Goal: Transaction & Acquisition: Purchase product/service

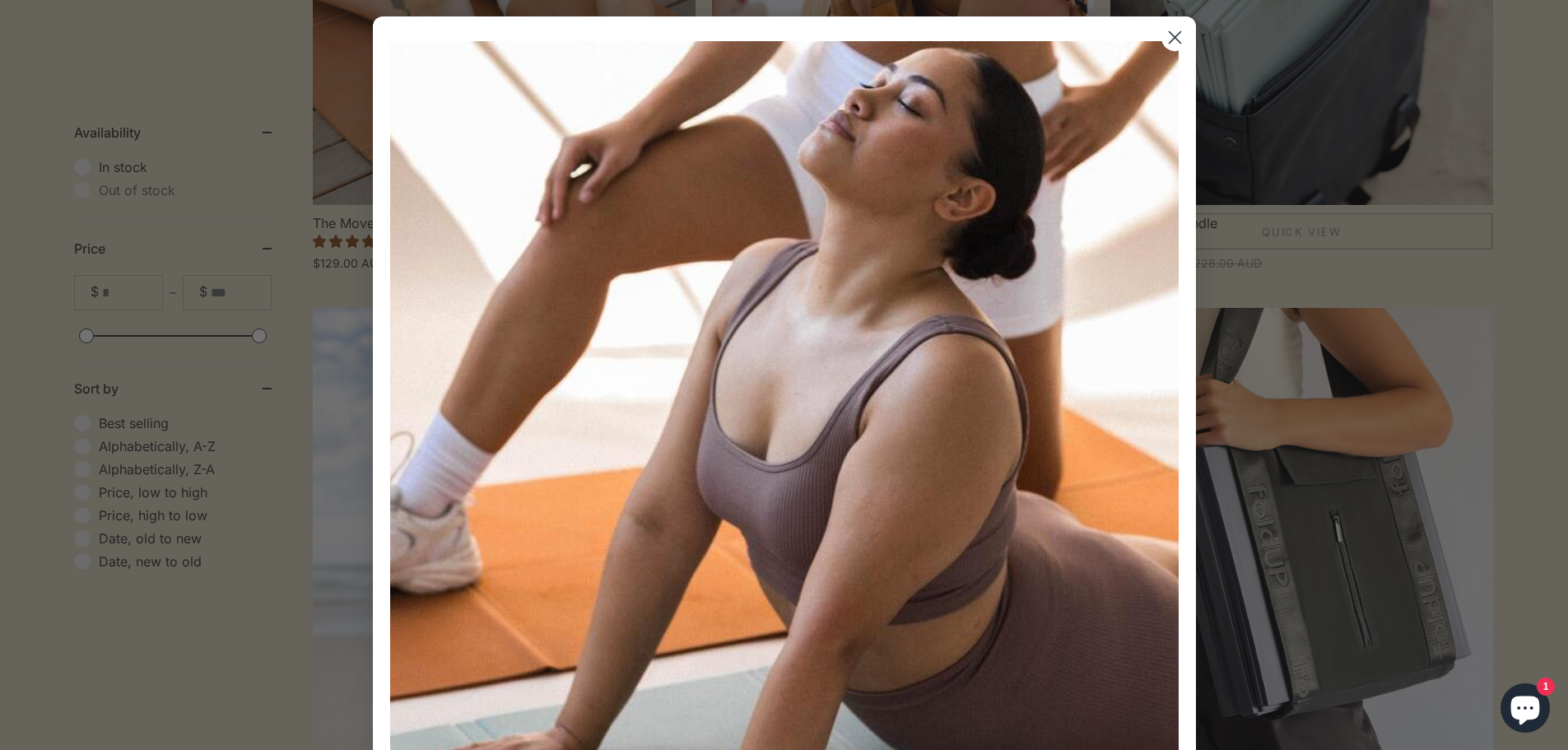
scroll to position [741, 0]
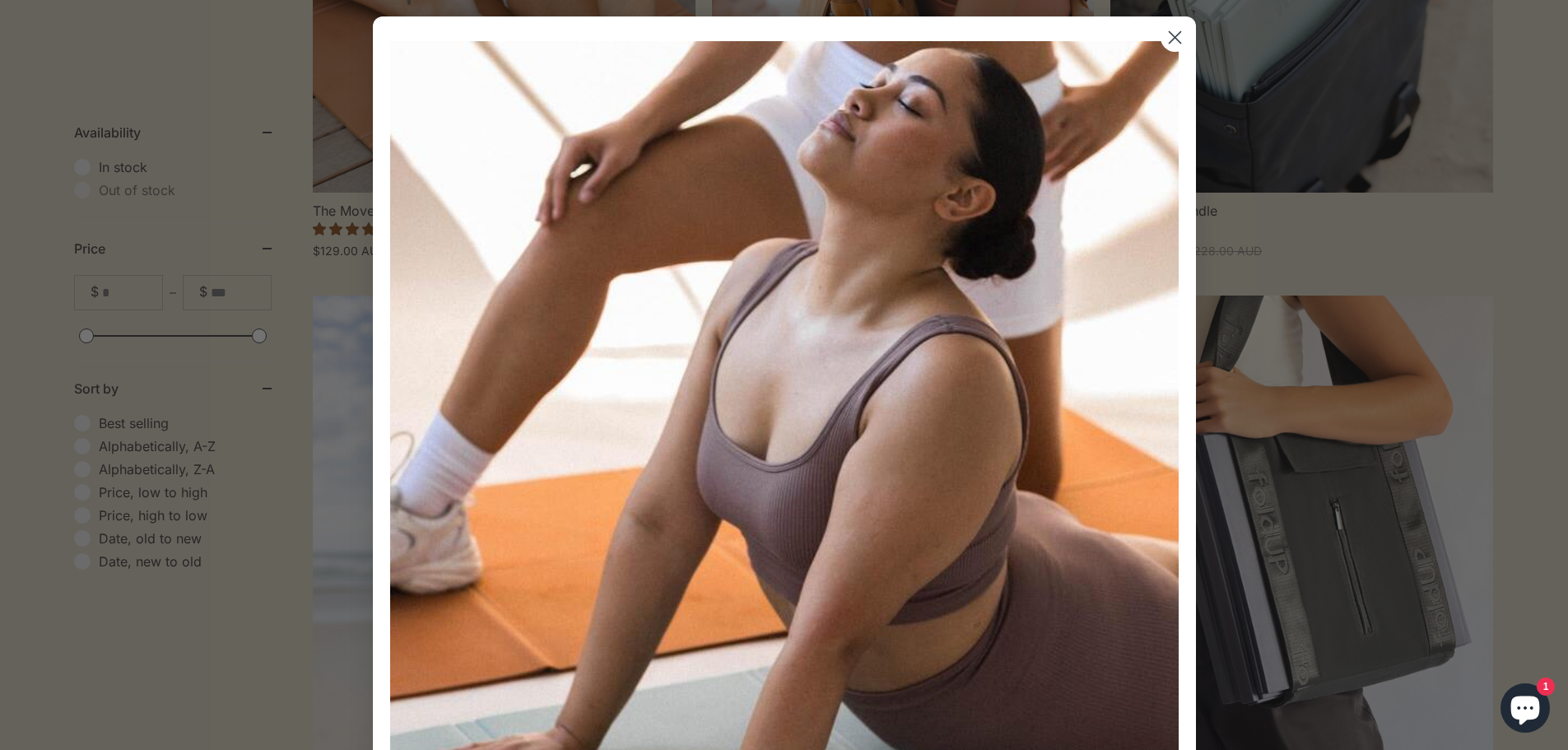
click at [1160, 38] on circle "Close dialog" at bounding box center [1174, 37] width 27 height 27
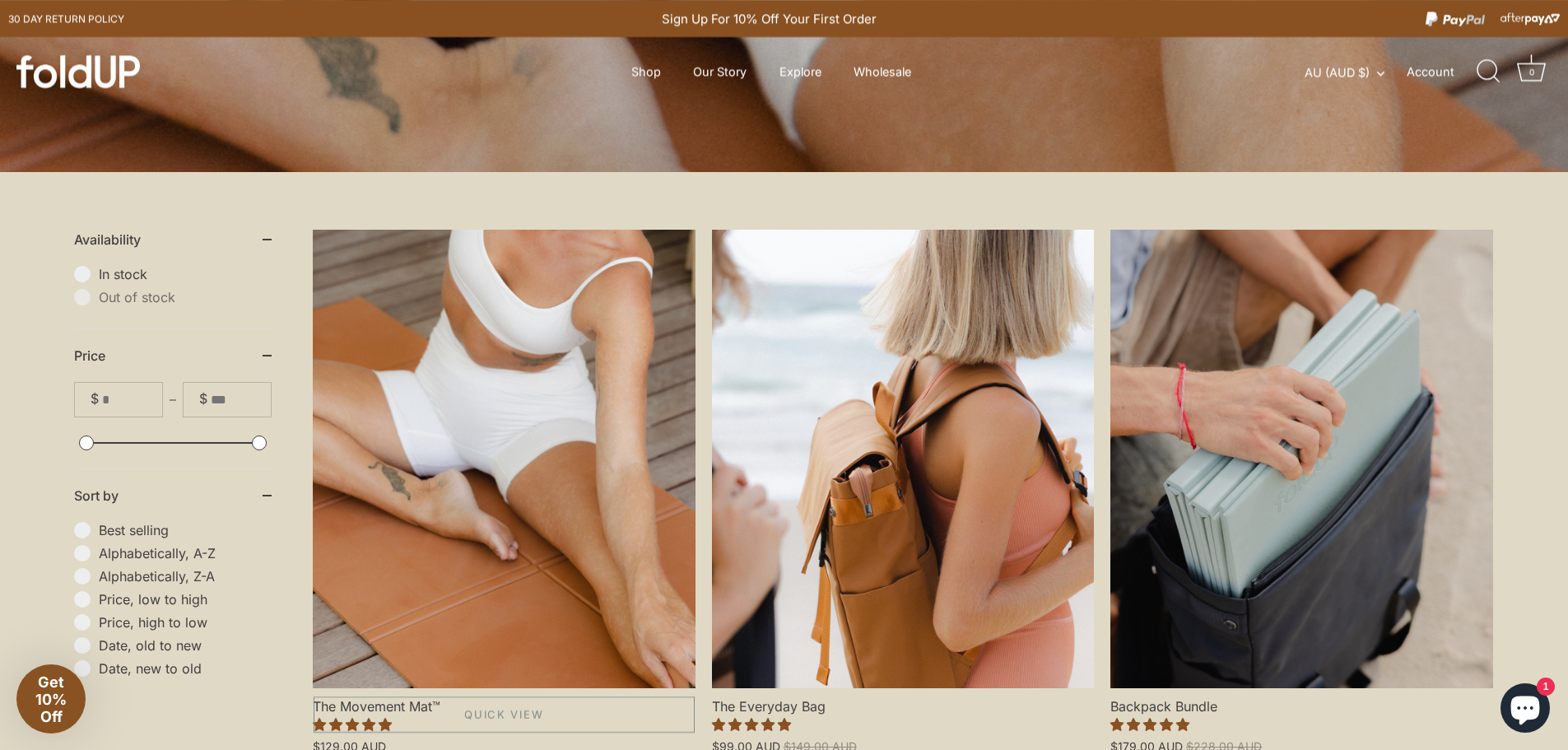
scroll to position [247, 0]
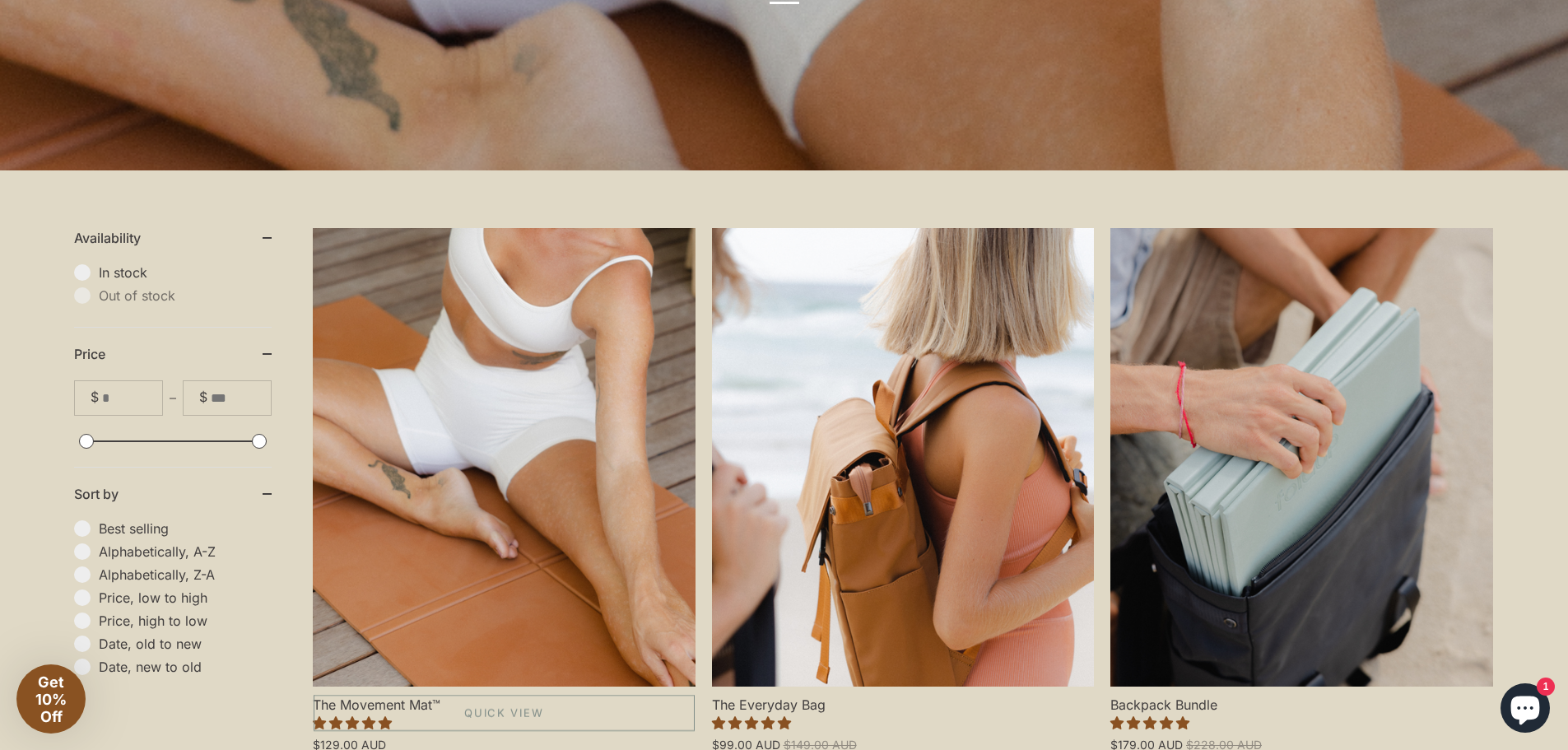
click at [569, 304] on link "The Movement Mat™" at bounding box center [504, 457] width 383 height 459
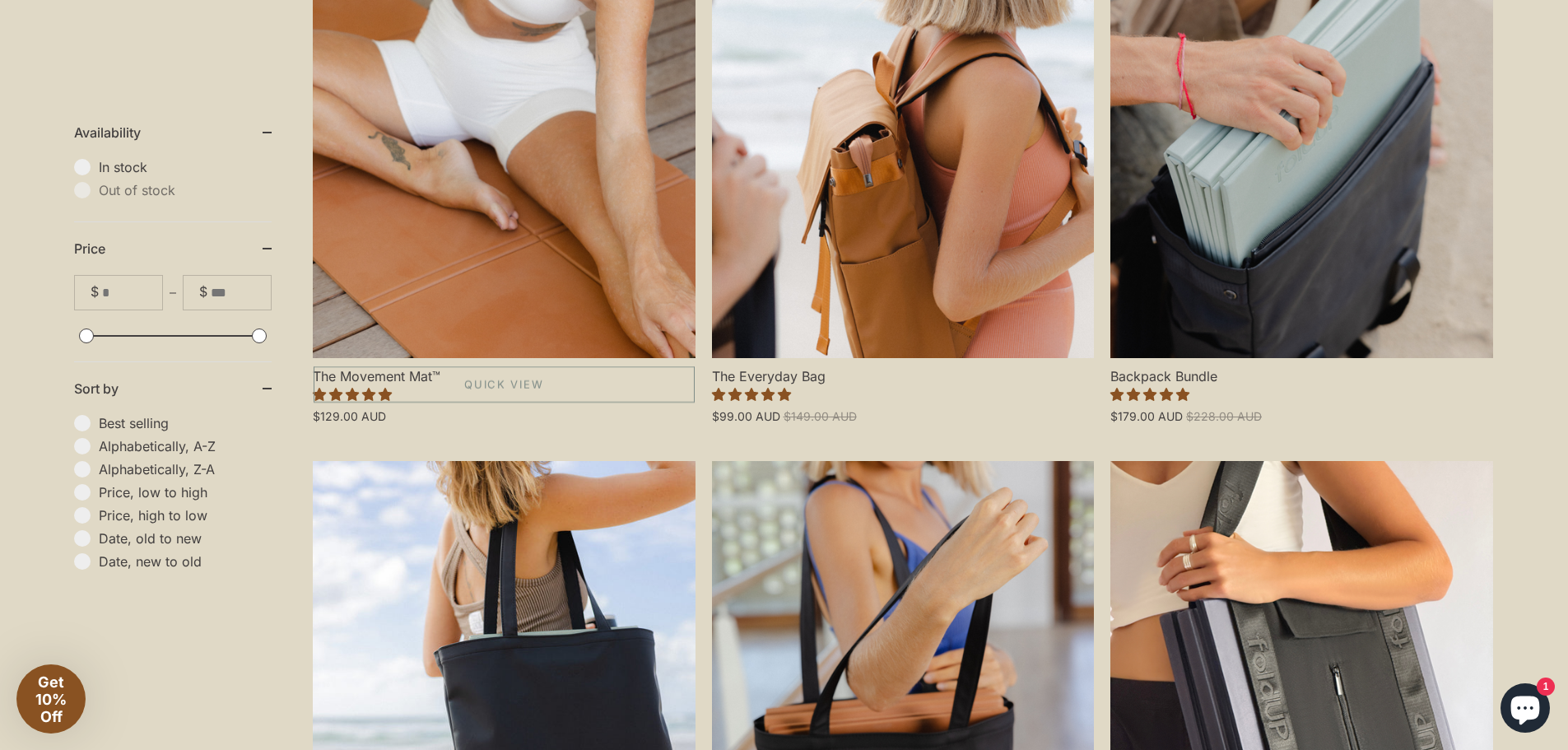
scroll to position [577, 0]
click at [457, 204] on link "The Movement Mat™" at bounding box center [504, 128] width 383 height 459
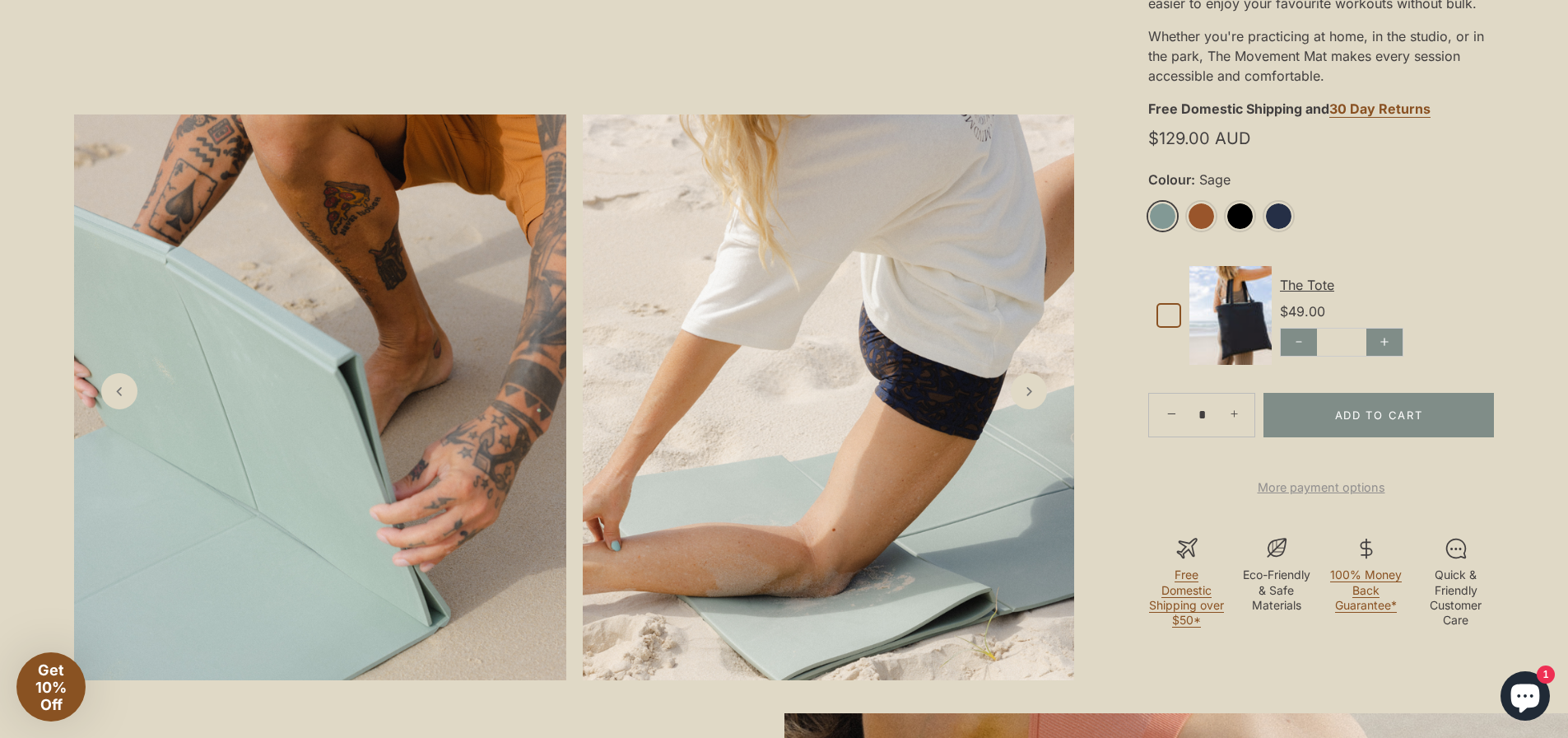
scroll to position [659, 0]
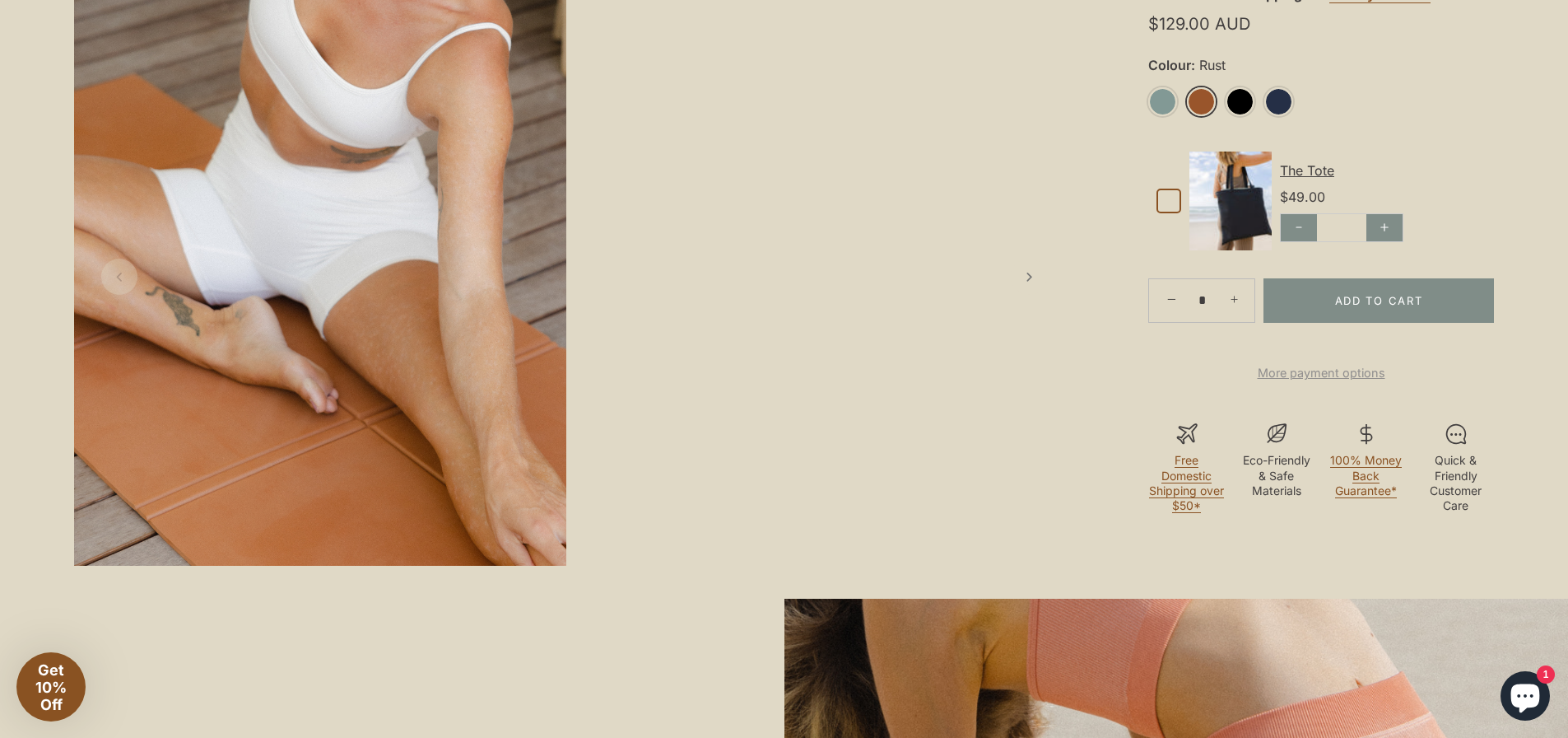
click at [1201, 98] on link "Rust" at bounding box center [1201, 102] width 29 height 29
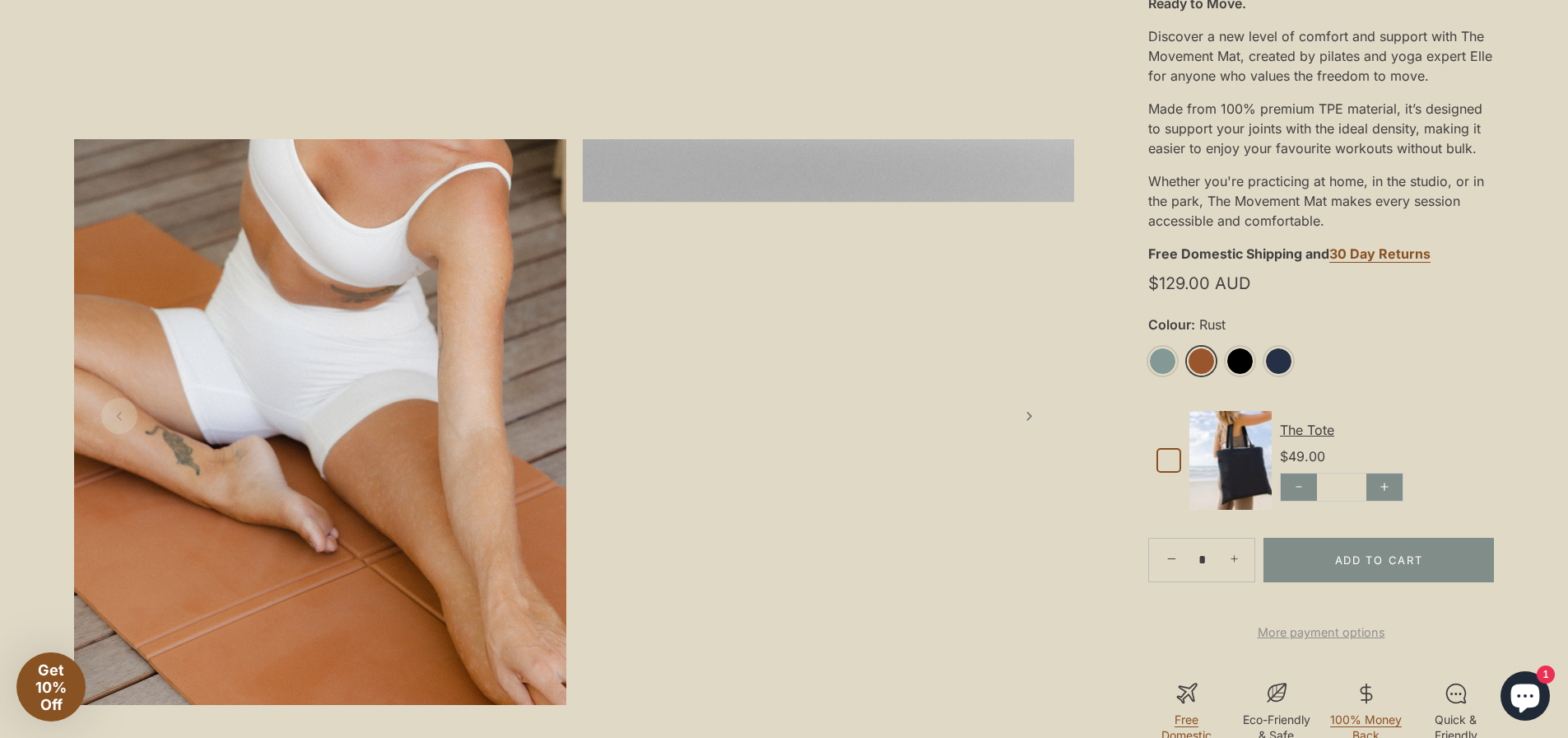
scroll to position [494, 0]
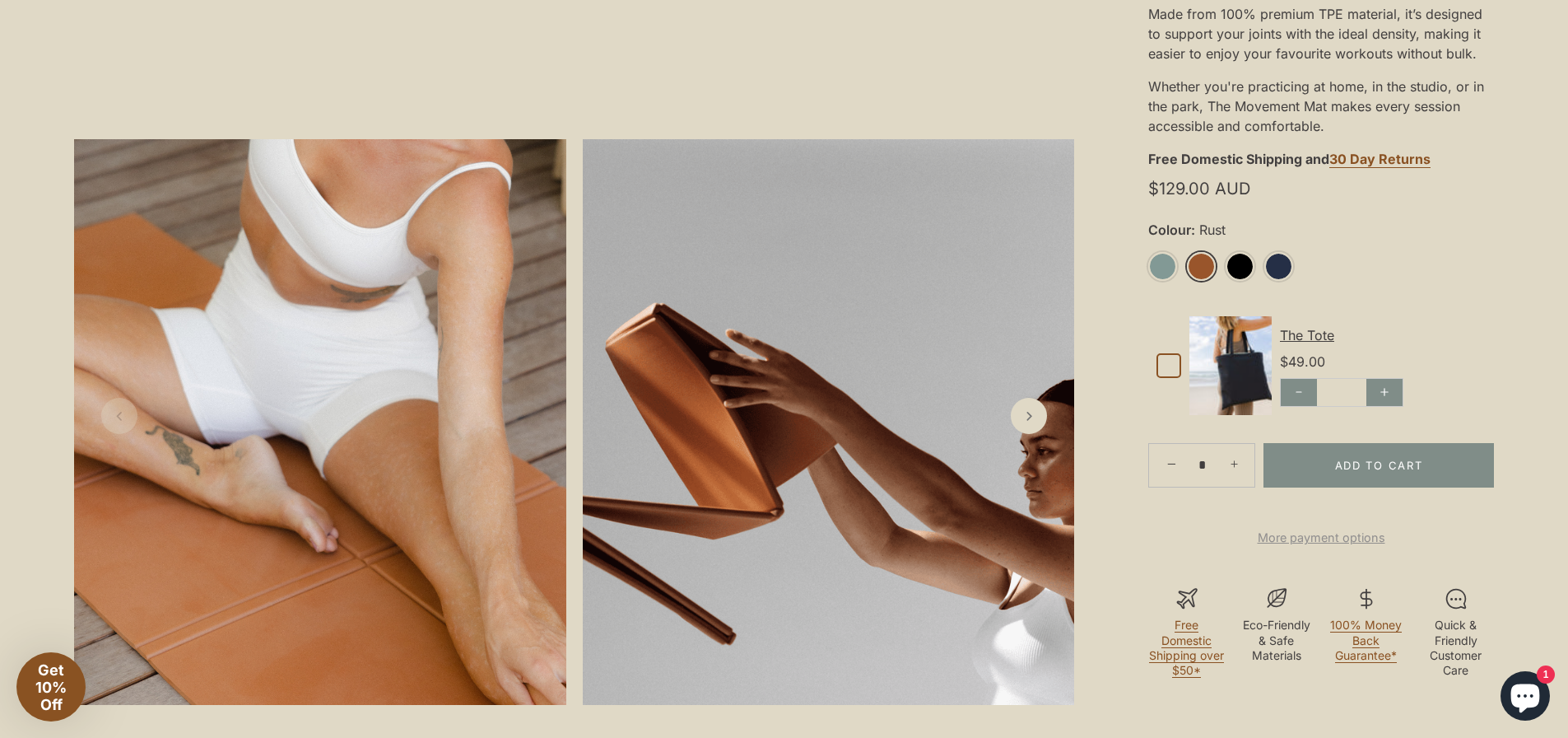
click at [1194, 269] on link "Rust" at bounding box center [1201, 266] width 29 height 29
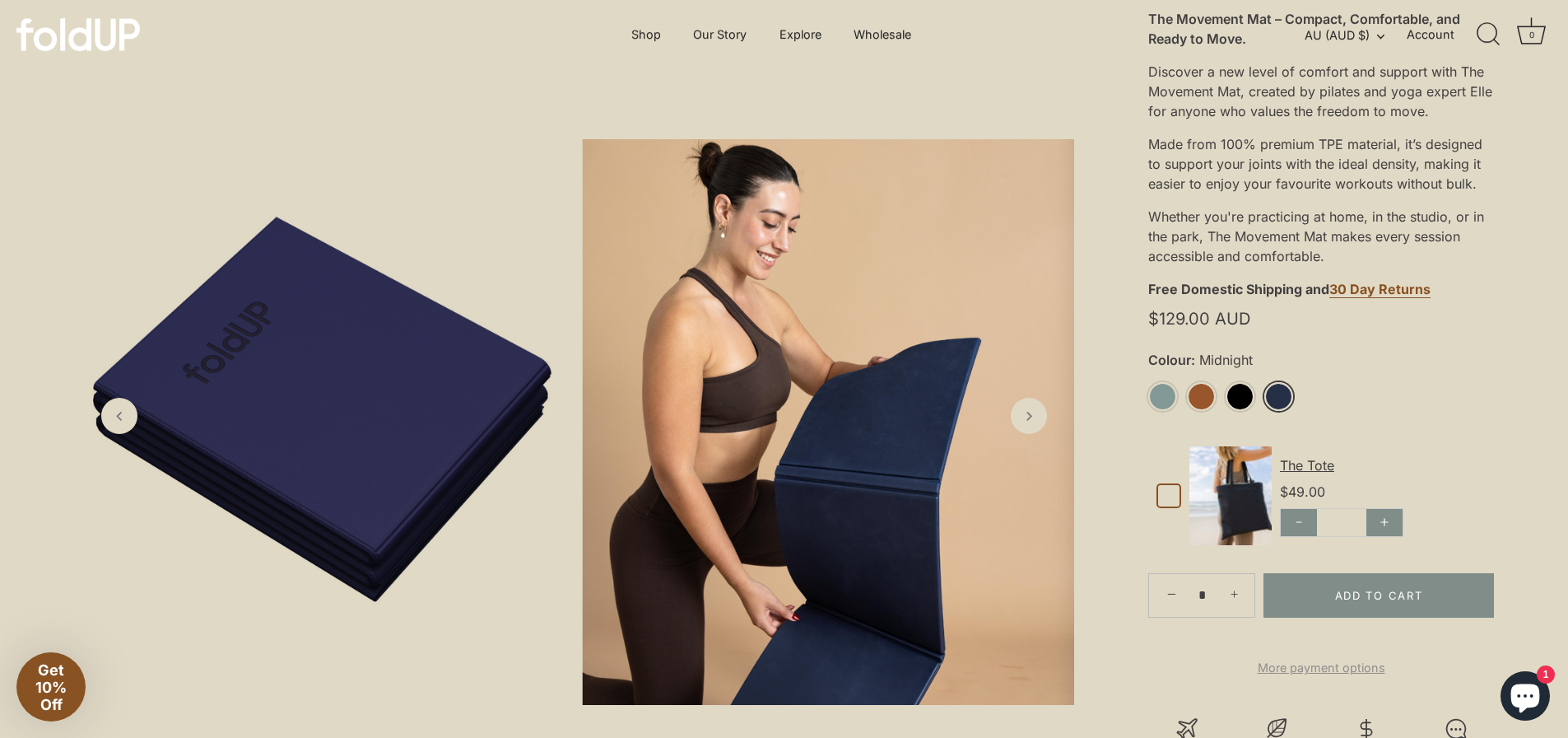
scroll to position [329, 0]
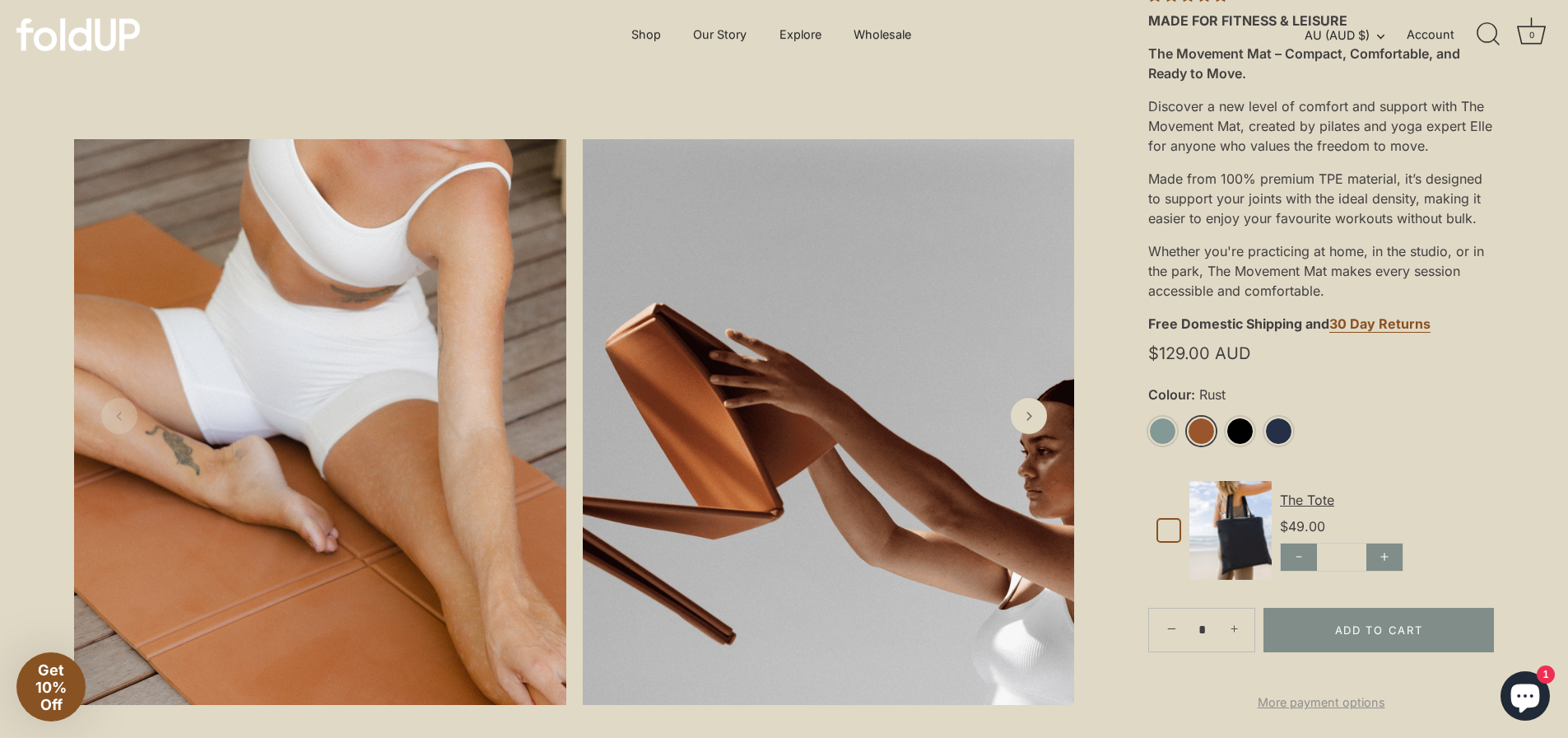
click at [1199, 441] on link "Rust" at bounding box center [1201, 431] width 29 height 29
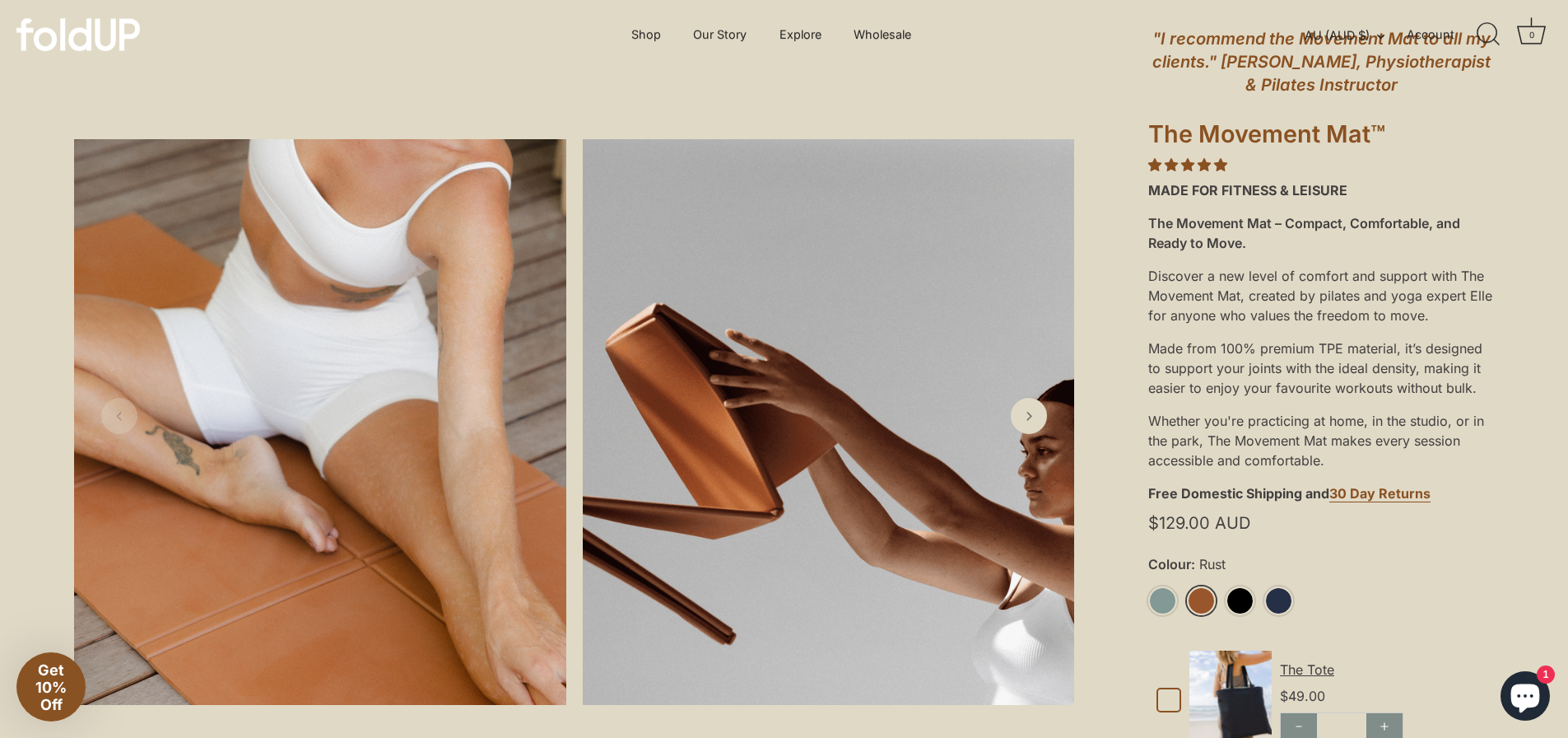
scroll to position [164, 0]
